Goal: Information Seeking & Learning: Learn about a topic

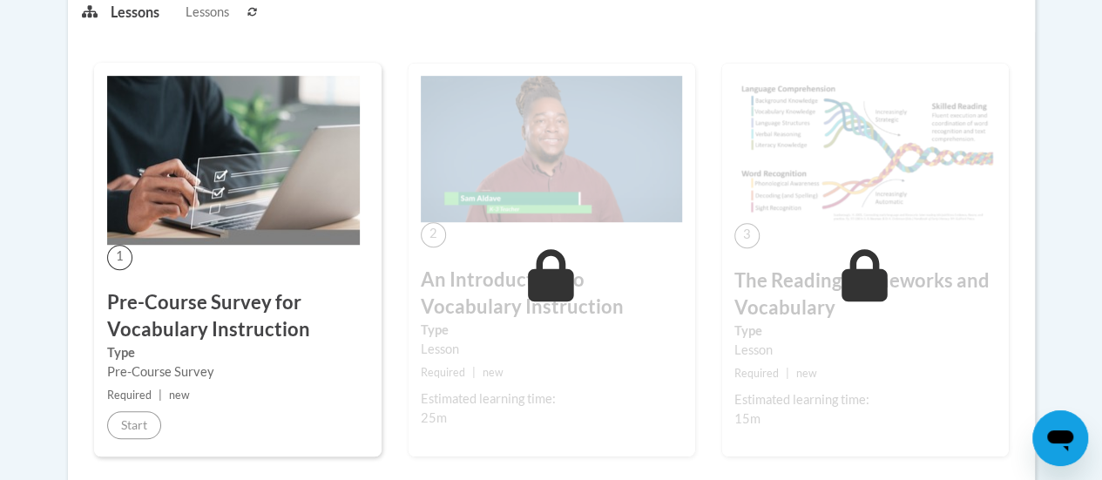
scroll to position [469, 0]
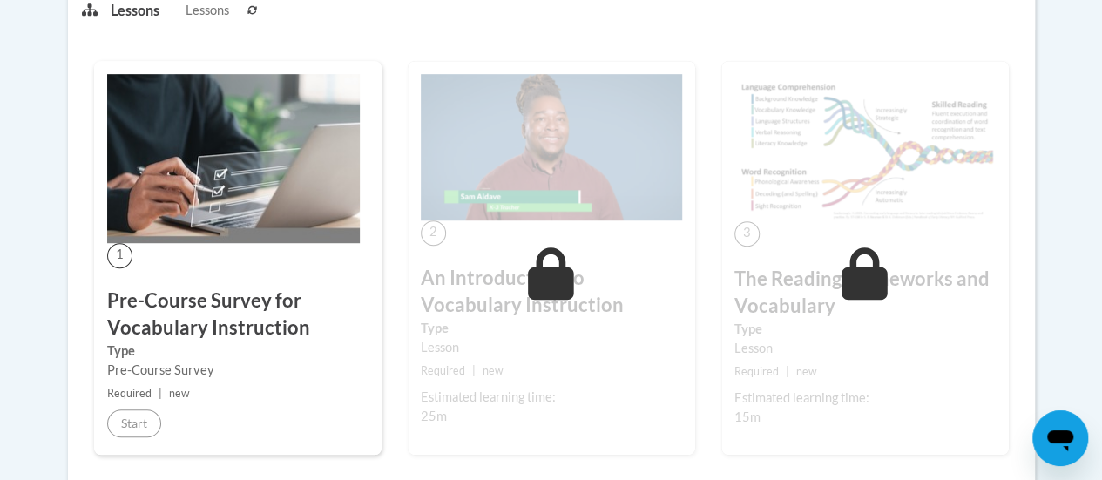
click at [193, 332] on h3 "Pre-Course Survey for Vocabulary Instruction" at bounding box center [237, 314] width 261 height 54
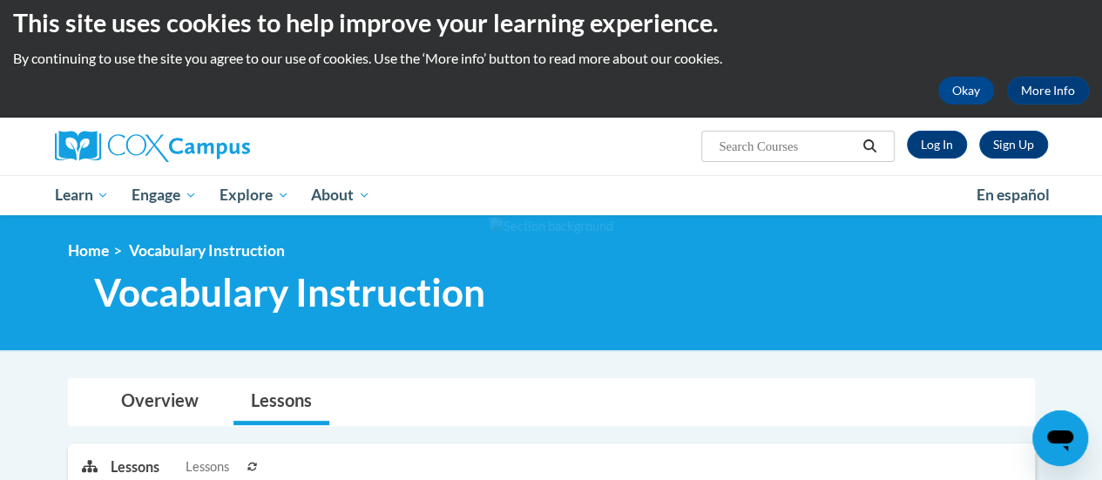
scroll to position [0, 0]
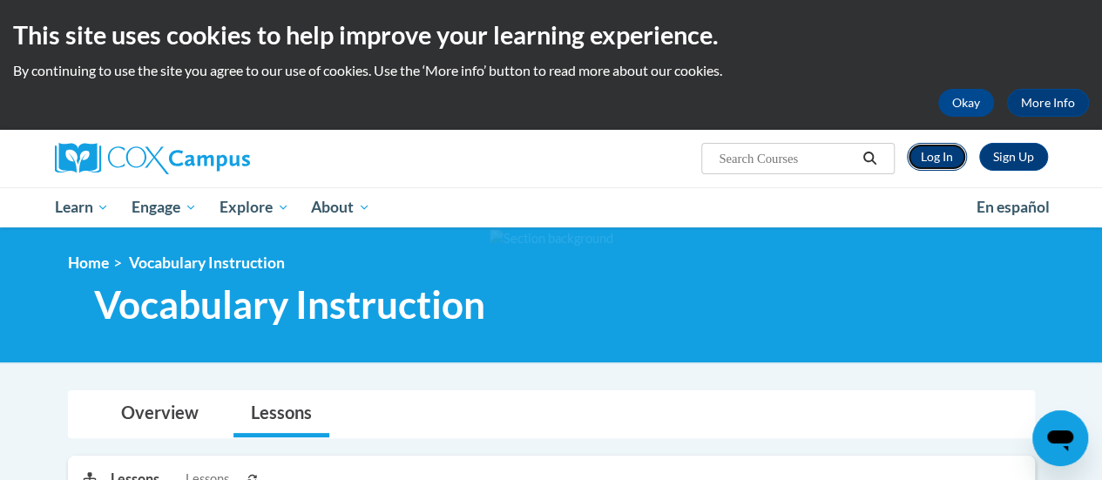
click at [935, 160] on link "Log In" at bounding box center [937, 157] width 60 height 28
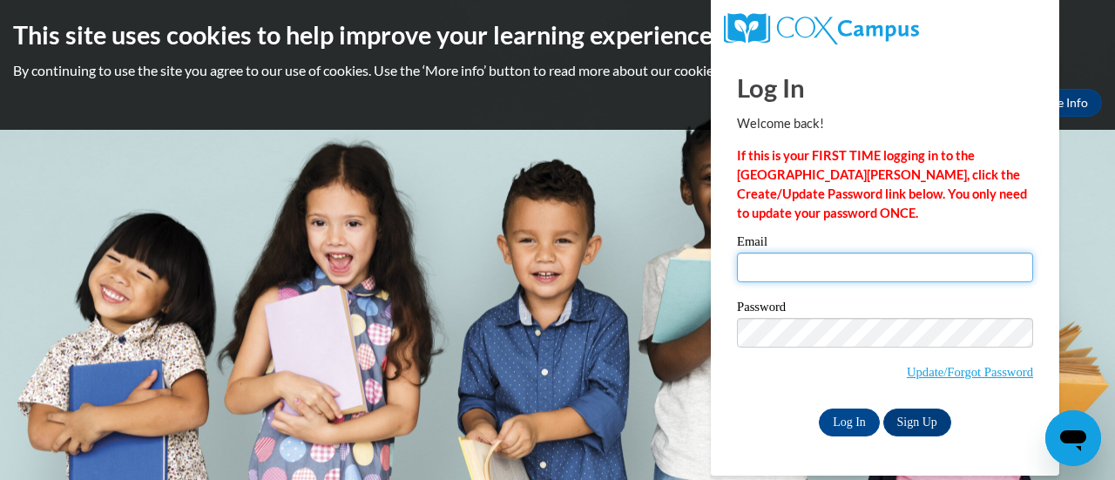
click at [815, 273] on input "Email" at bounding box center [885, 268] width 296 height 30
type input "clarka@w-csd.org"
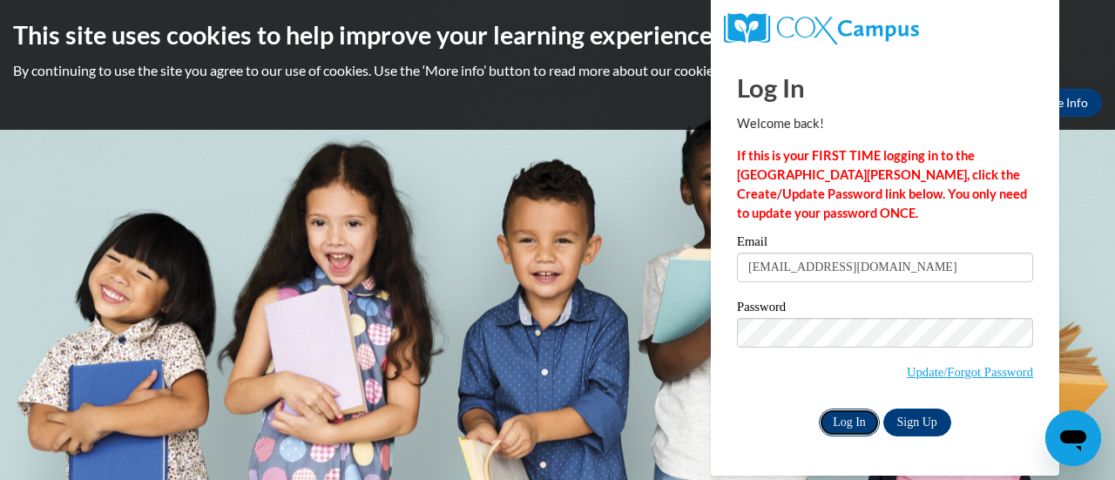
click at [849, 421] on input "Log In" at bounding box center [849, 422] width 61 height 28
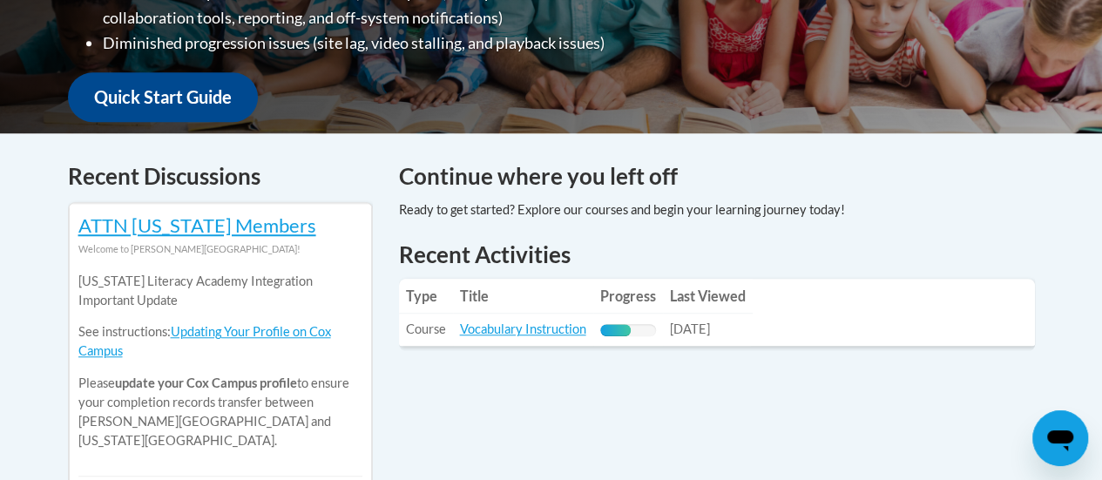
scroll to position [610, 0]
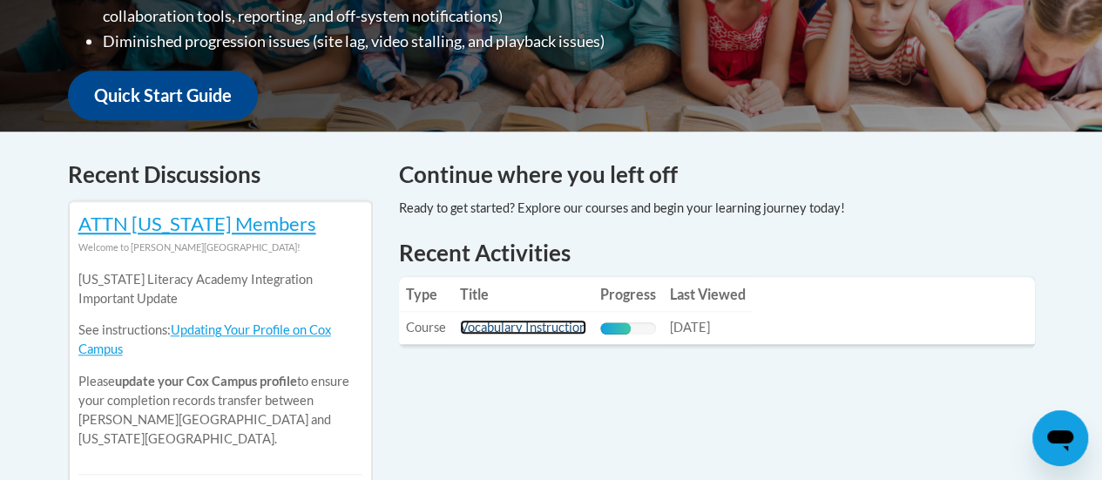
click at [536, 330] on link "Vocabulary Instruction" at bounding box center [523, 327] width 126 height 15
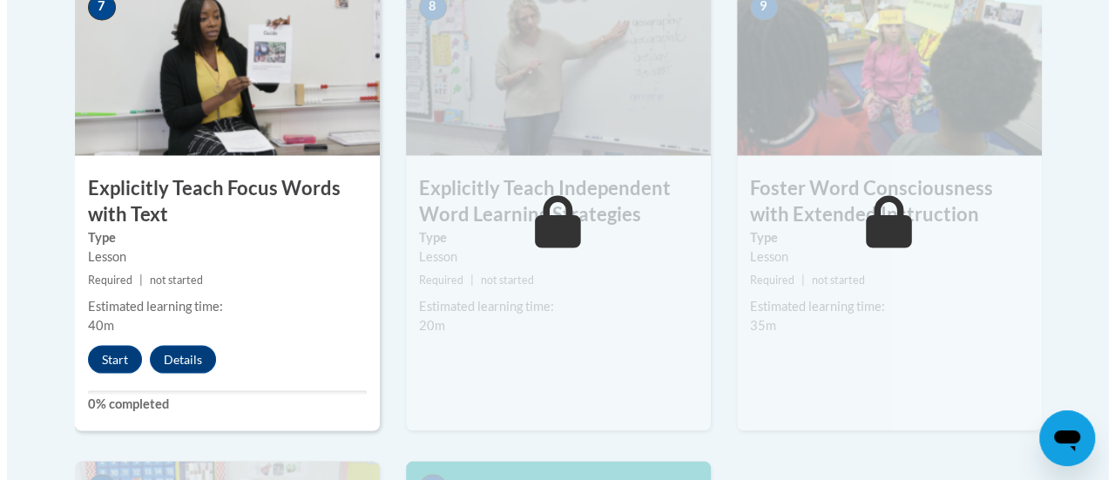
scroll to position [1568, 0]
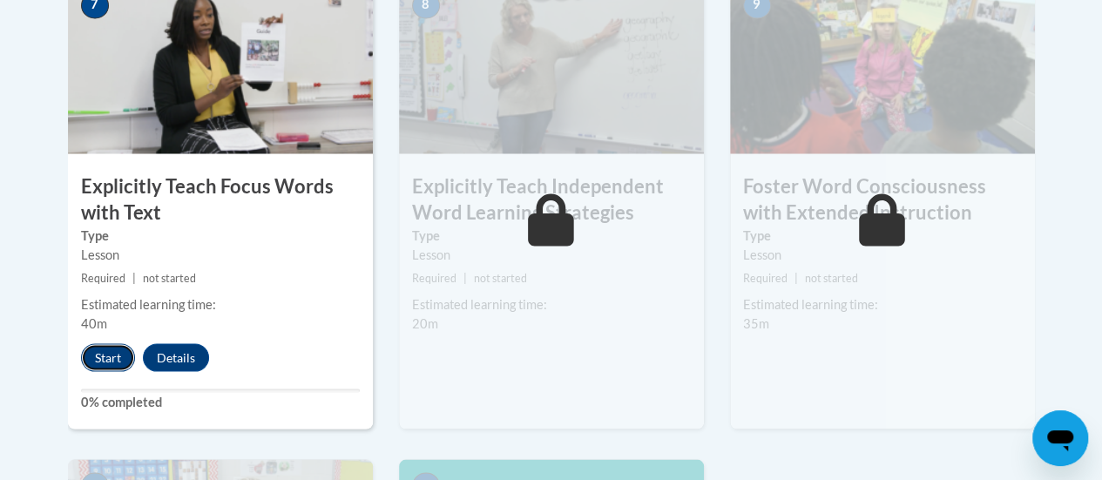
click at [105, 357] on button "Start" at bounding box center [108, 357] width 54 height 28
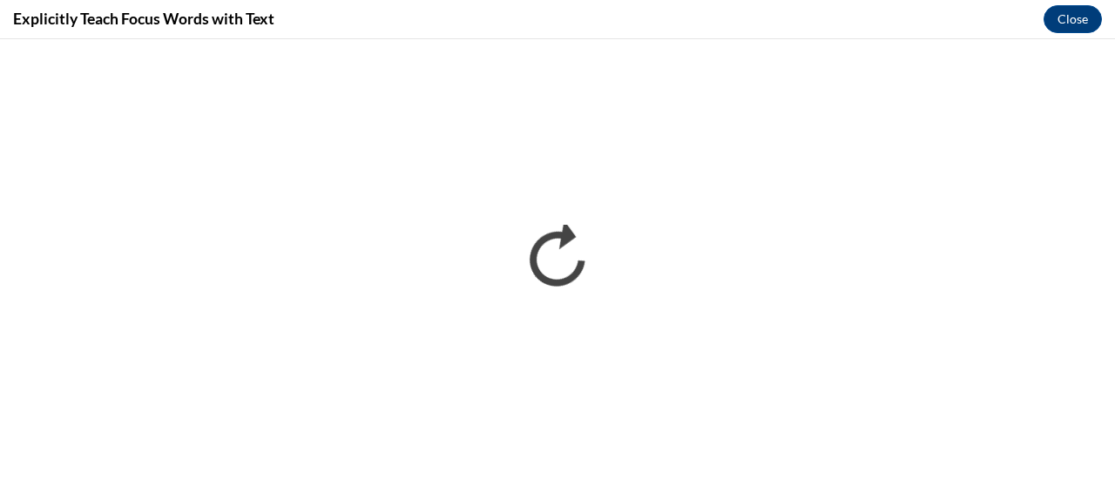
scroll to position [0, 0]
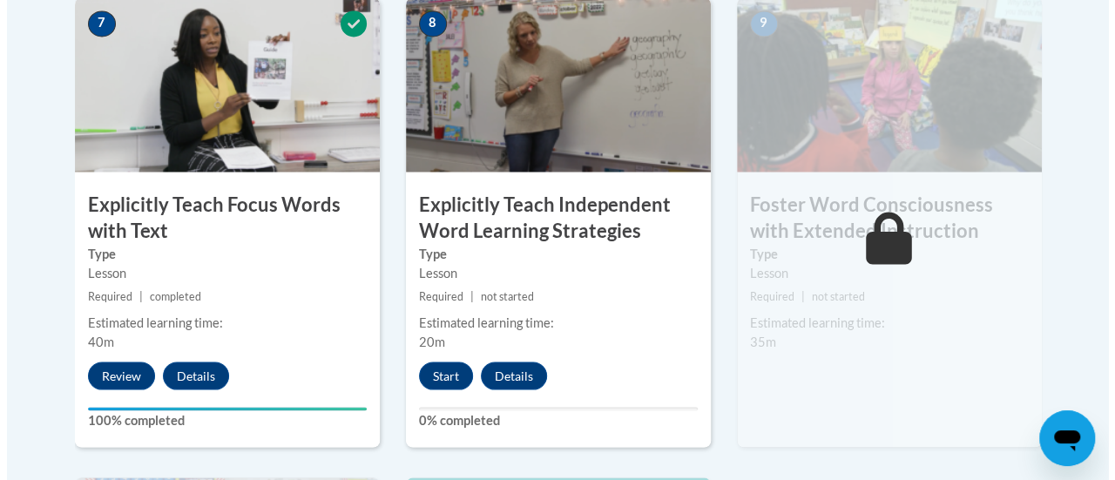
scroll to position [1551, 0]
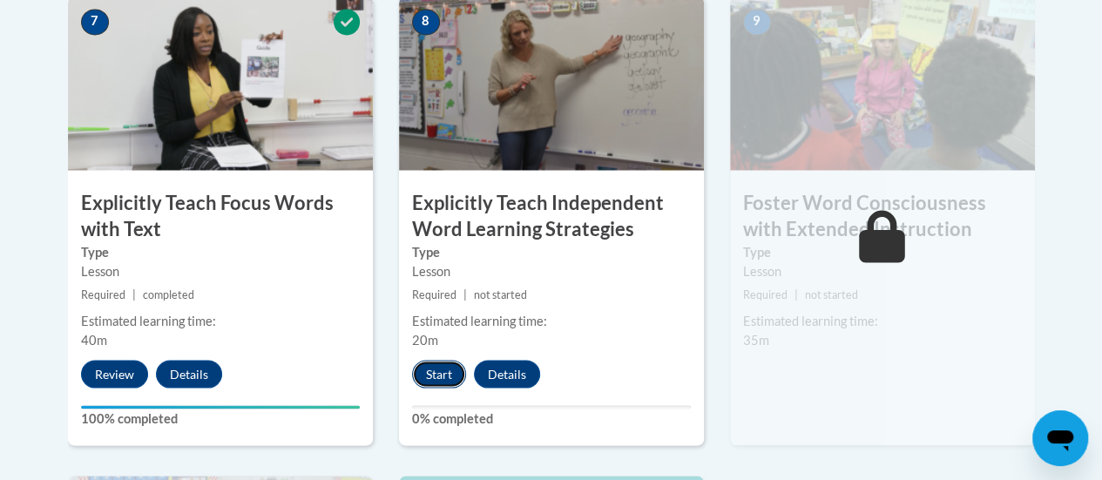
click at [445, 365] on button "Start" at bounding box center [439, 374] width 54 height 28
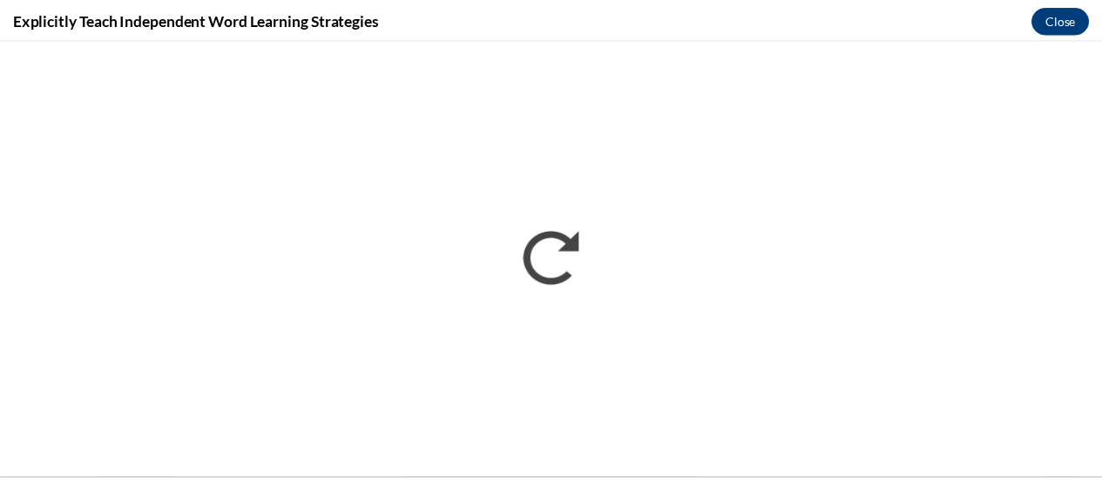
scroll to position [0, 0]
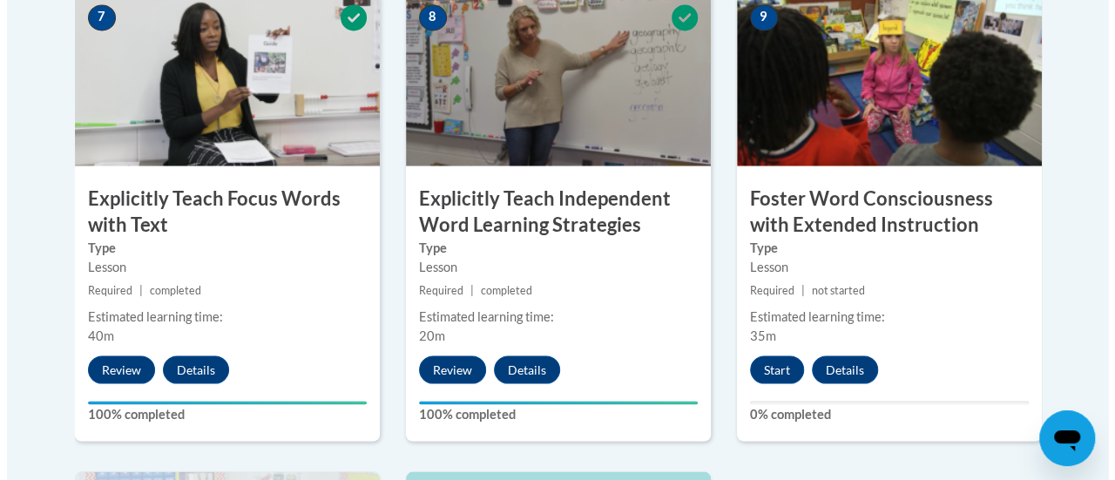
scroll to position [1620, 0]
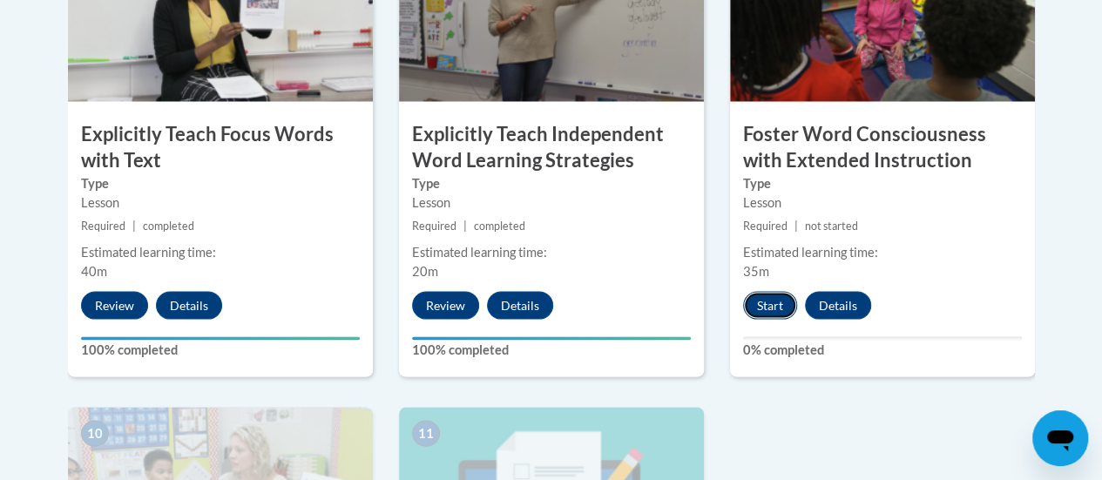
click at [773, 309] on button "Start" at bounding box center [770, 305] width 54 height 28
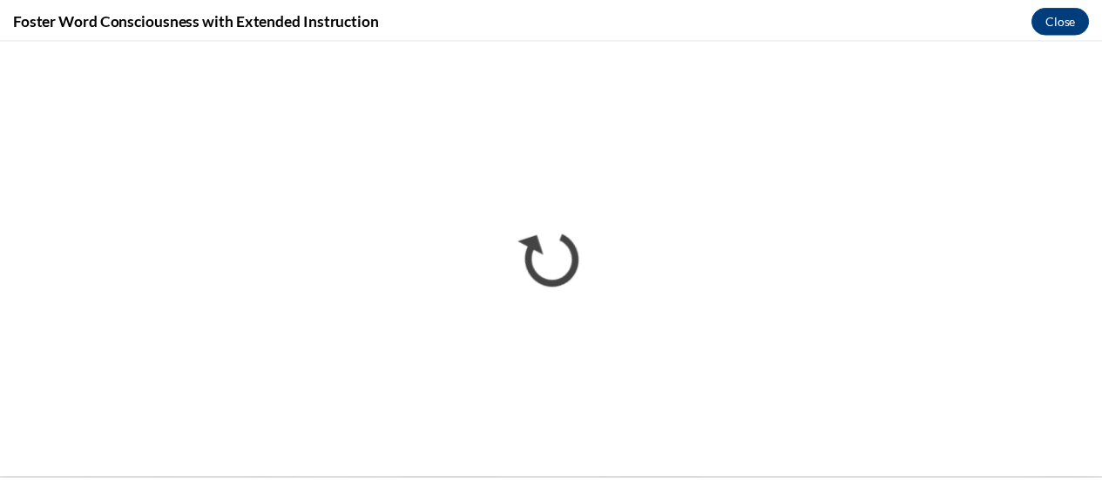
scroll to position [0, 0]
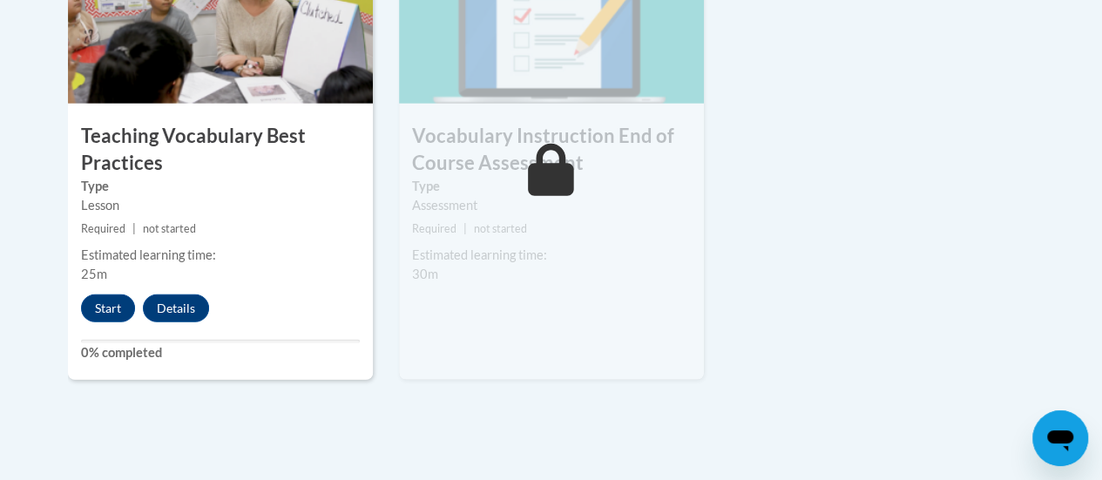
scroll to position [2105, 0]
